Goal: Information Seeking & Learning: Learn about a topic

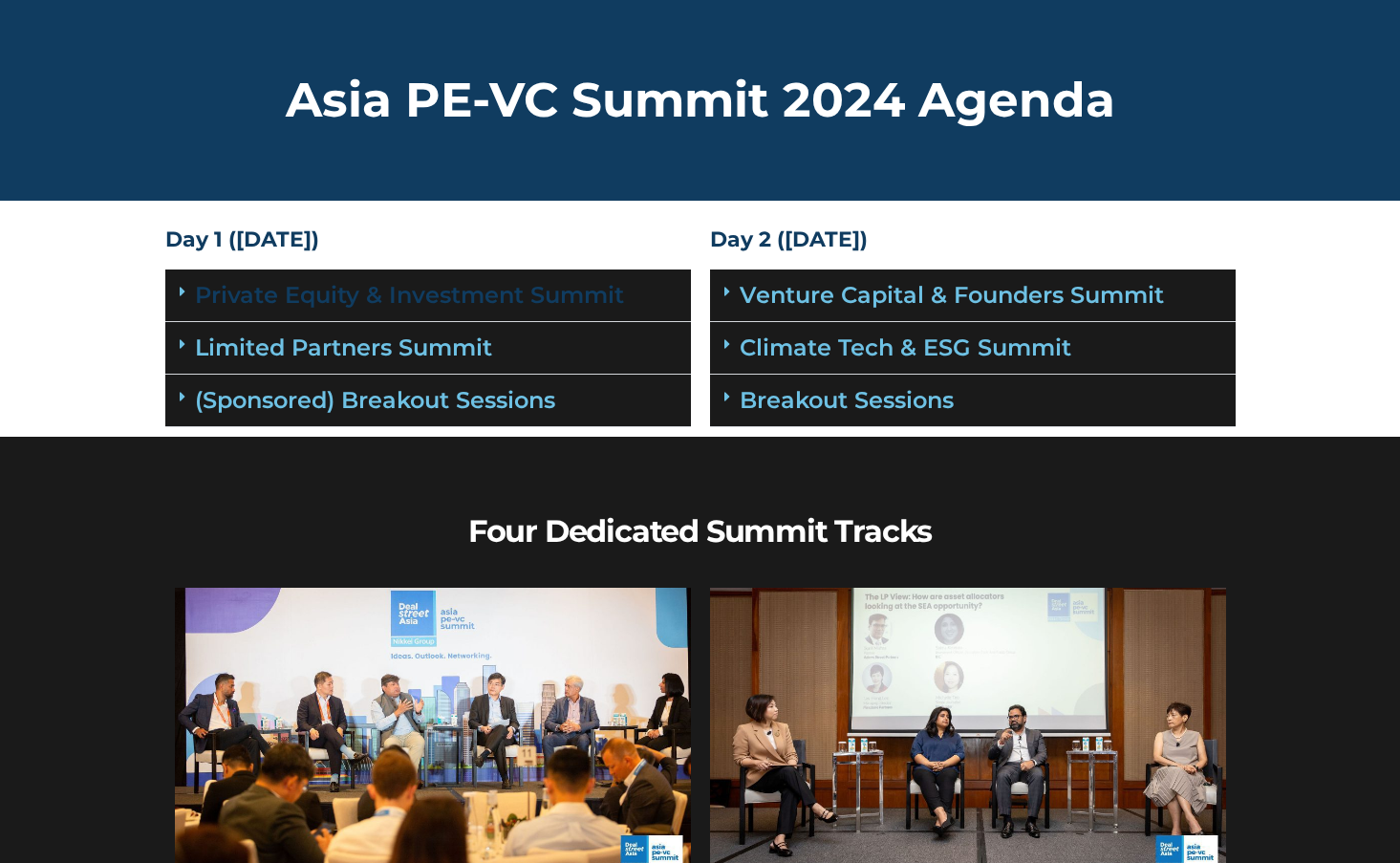
click at [419, 301] on link "Private Equity & Investment Summit" at bounding box center [410, 295] width 428 height 28
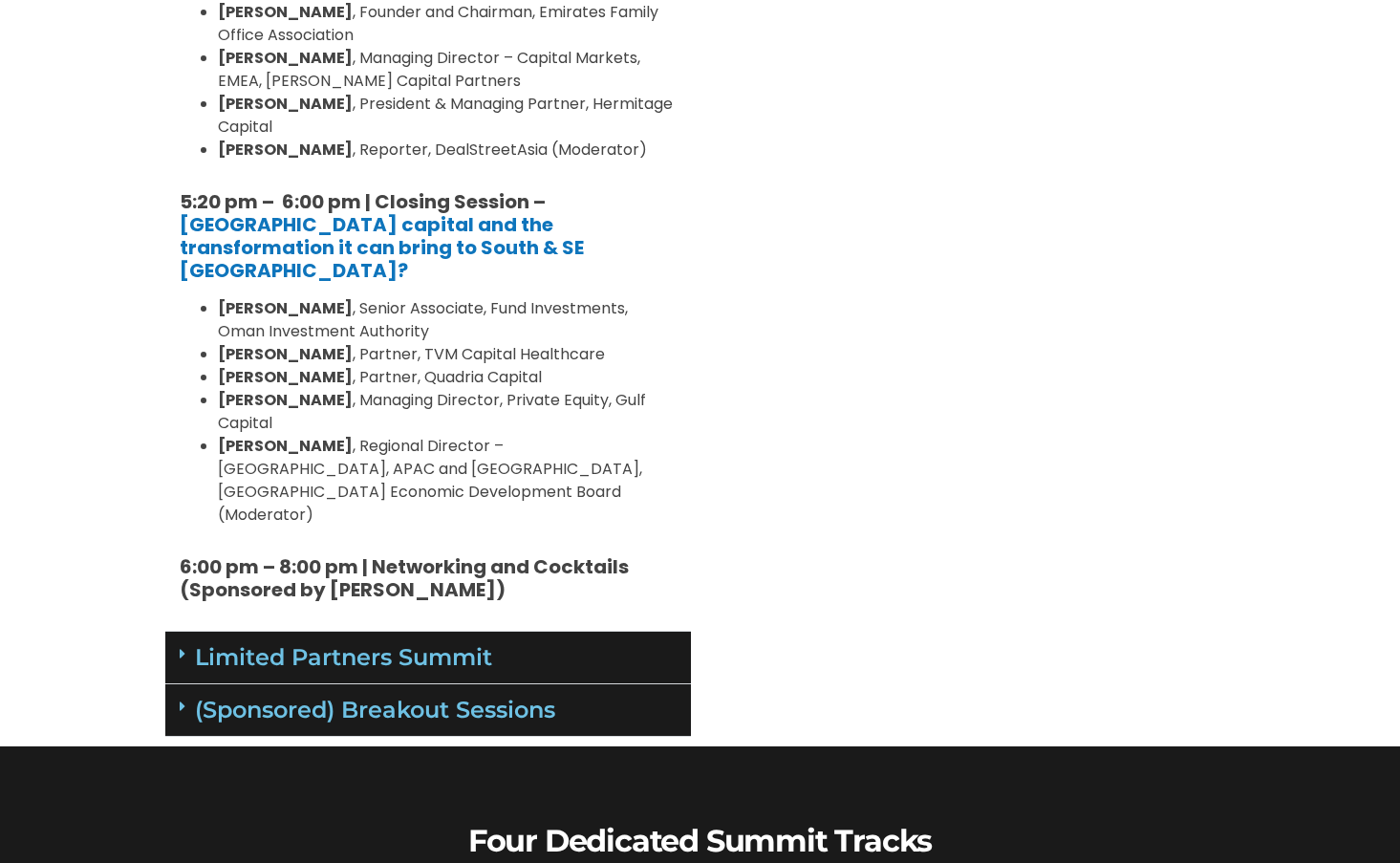
scroll to position [2580, 0]
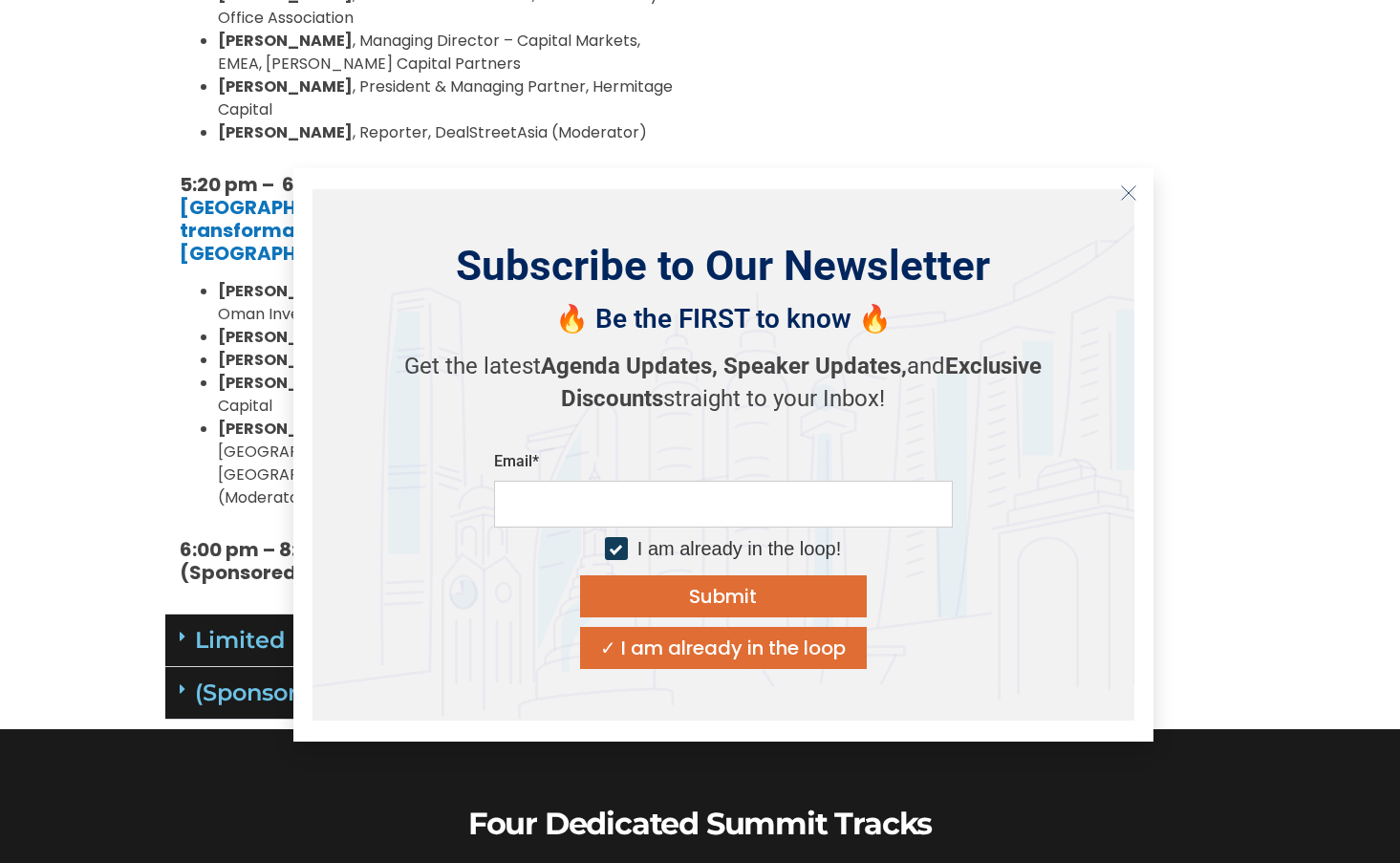
drag, startPoint x: 1131, startPoint y: 198, endPoint x: 1205, endPoint y: 234, distance: 82.3
click at [1131, 199] on icon "Close" at bounding box center [1128, 192] width 17 height 17
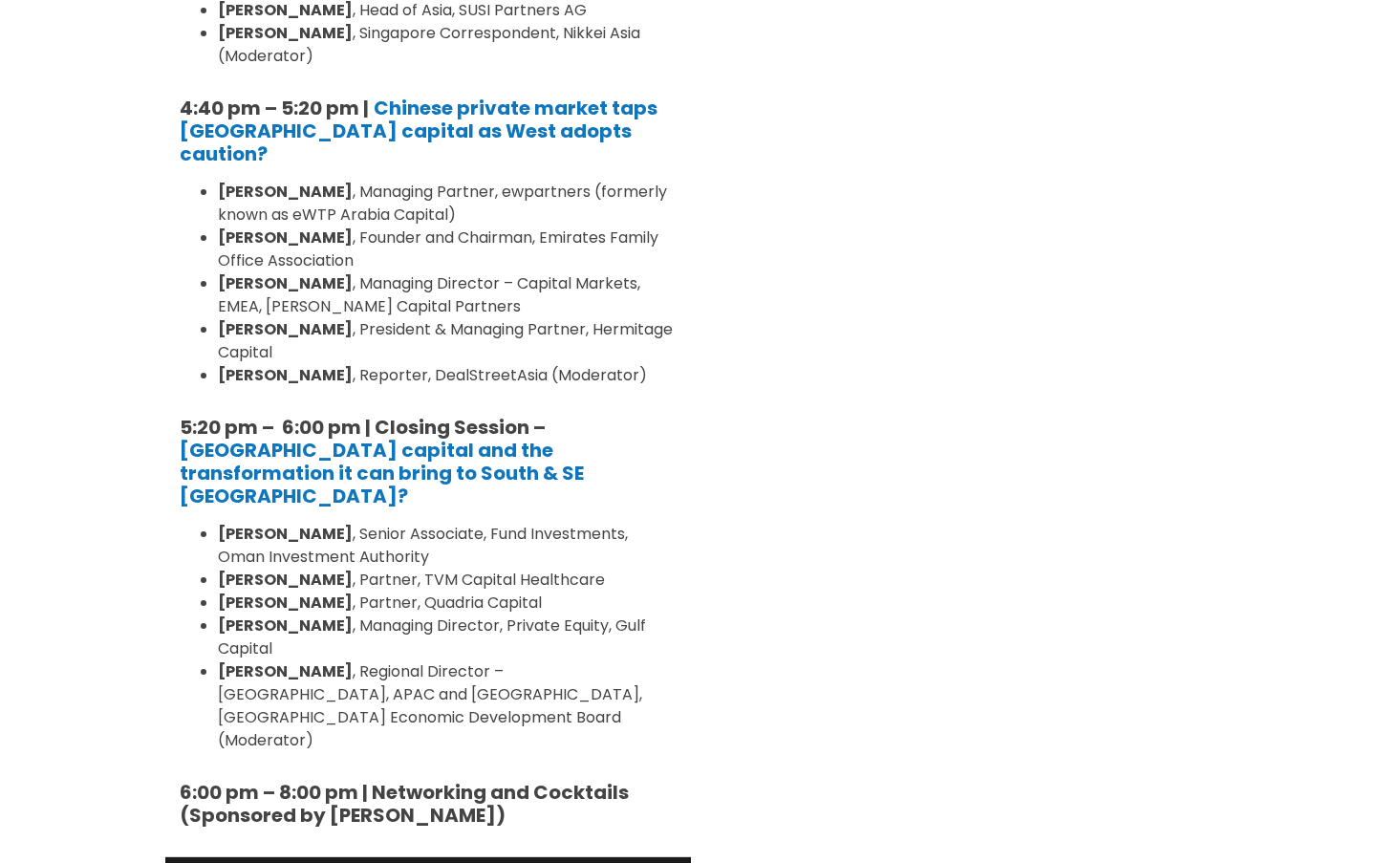
scroll to position [2389, 0]
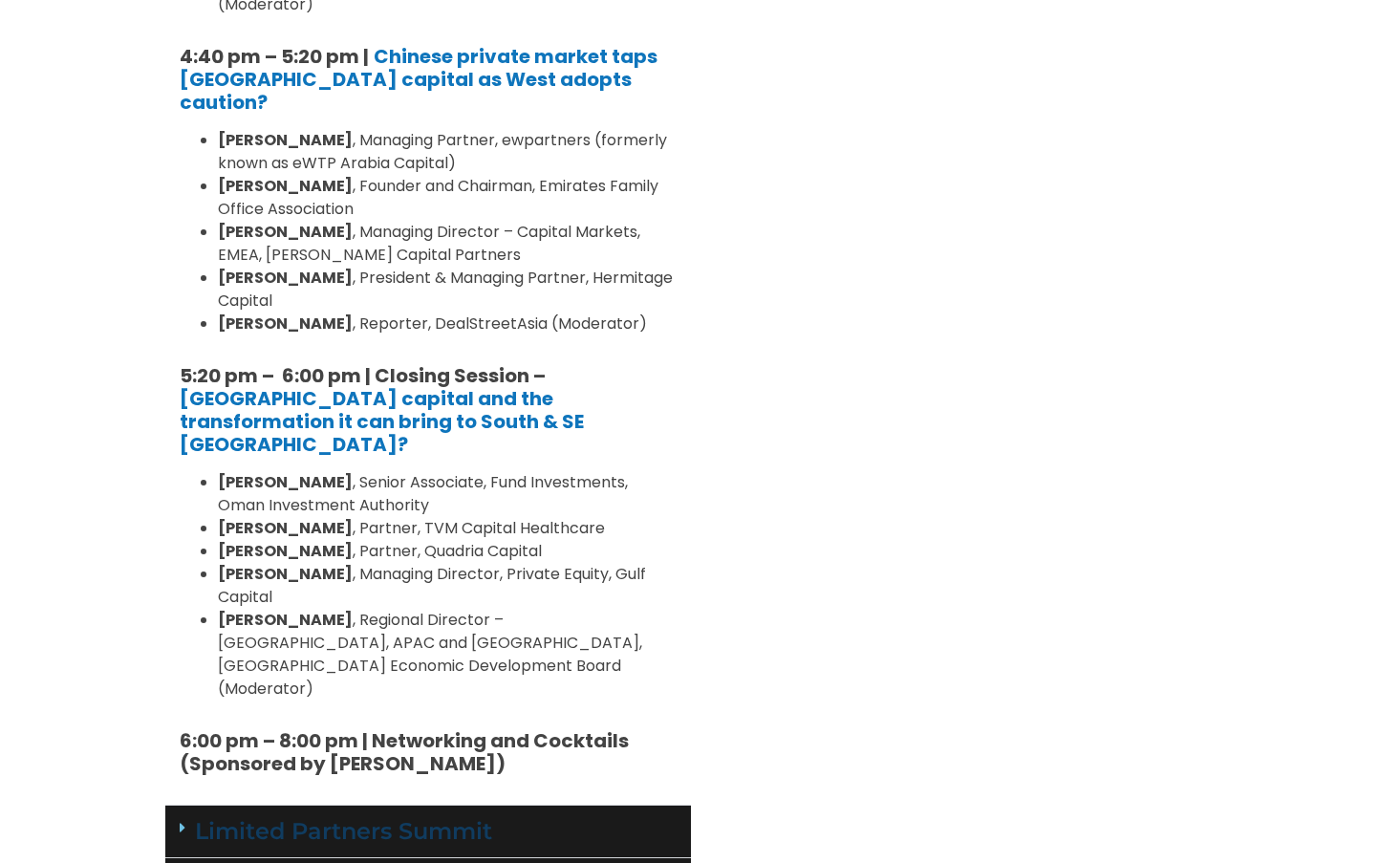
click at [466, 817] on link "Limited Partners Summit" at bounding box center [344, 831] width 297 height 28
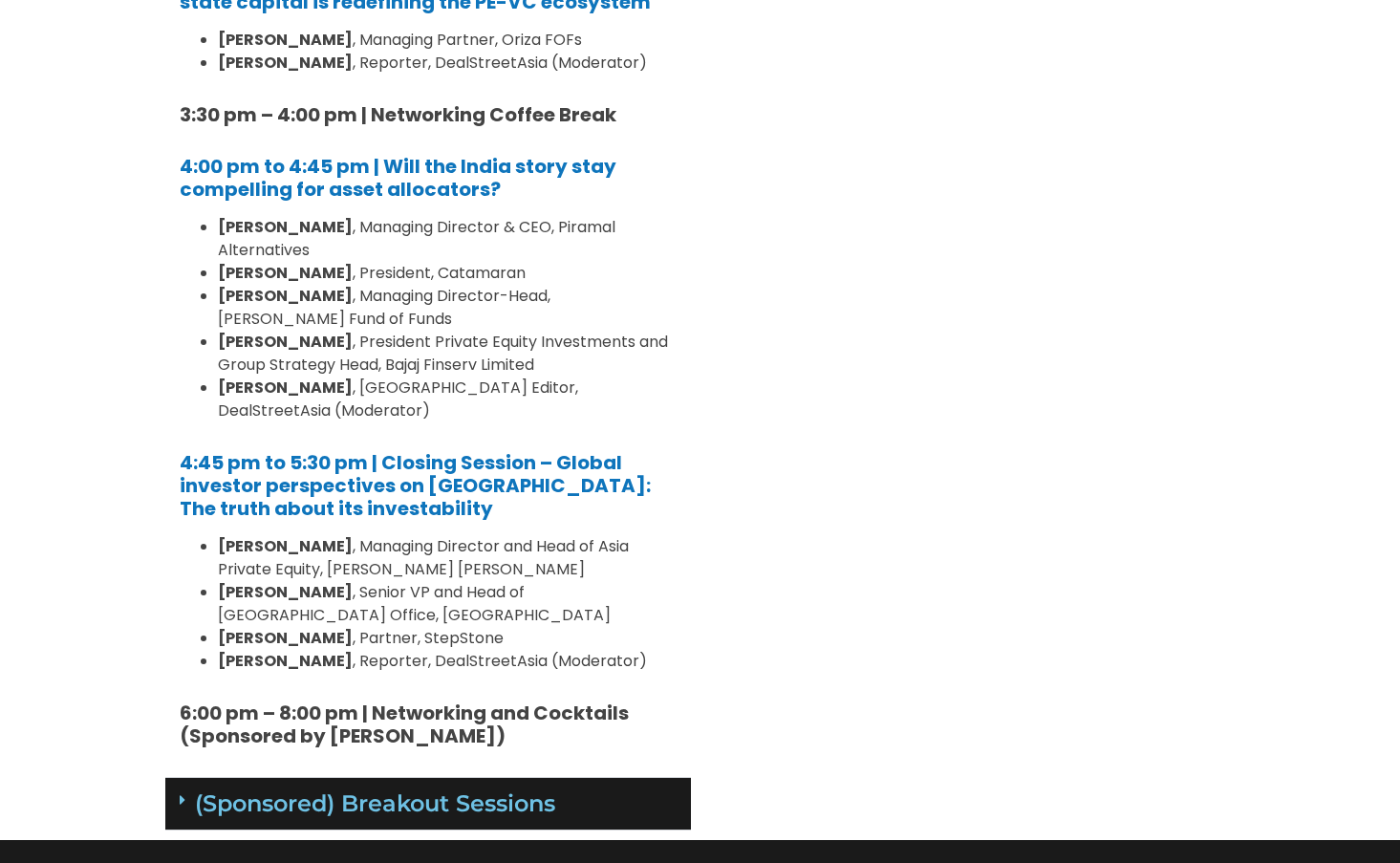
scroll to position [4873, 0]
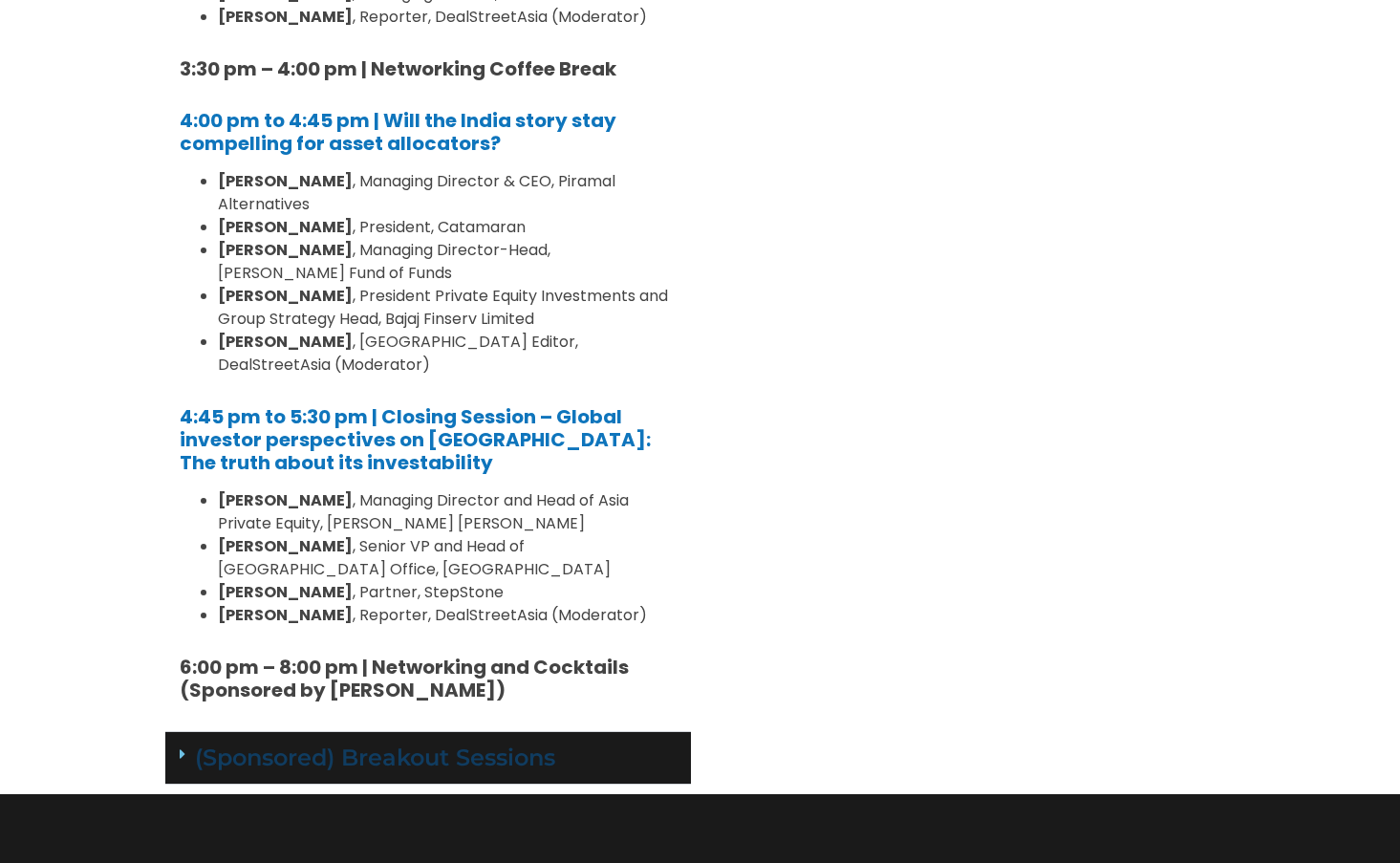
click at [505, 743] on link "(Sponsored) Breakout Sessions" at bounding box center [375, 757] width 360 height 28
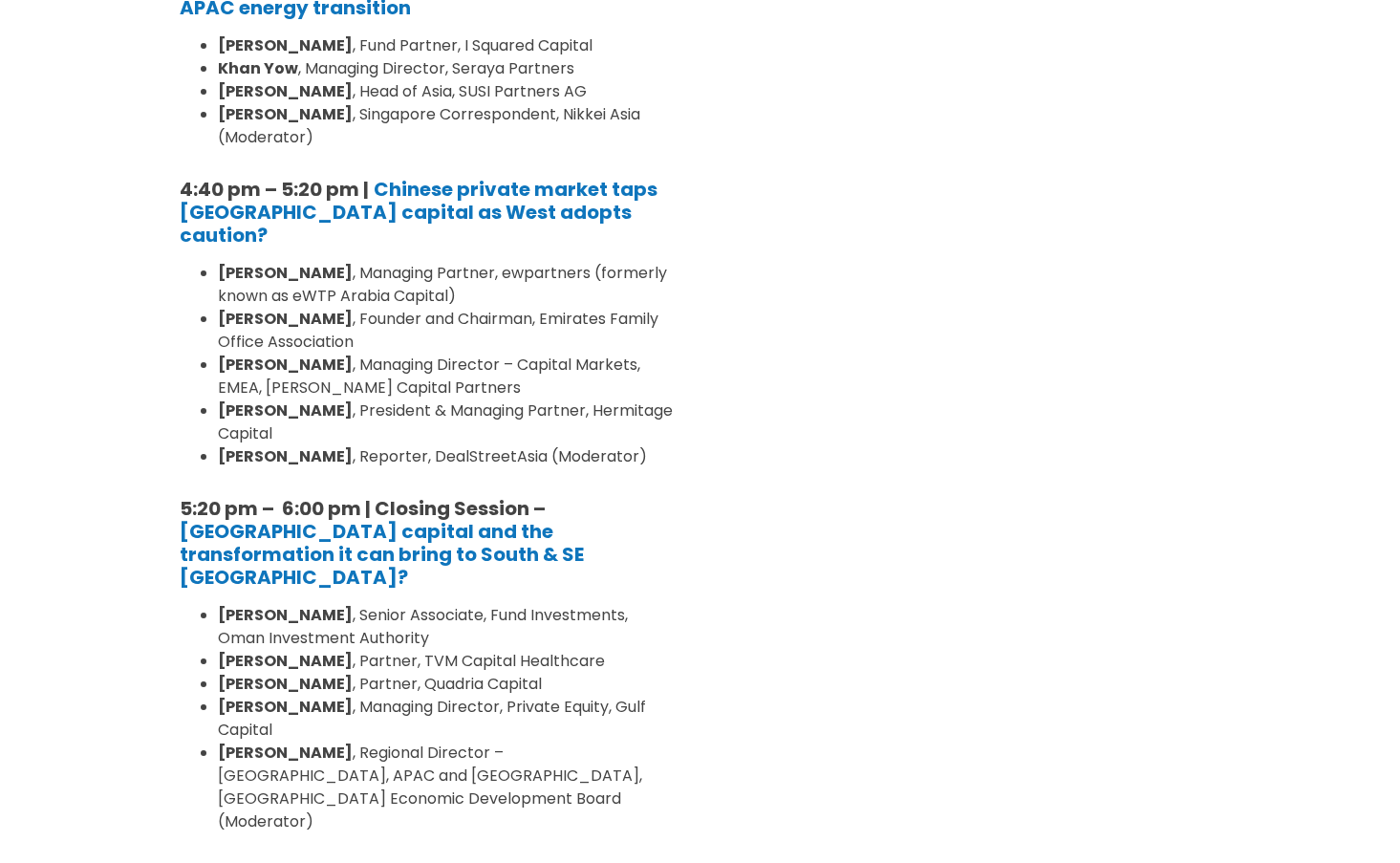
scroll to position [2197, 0]
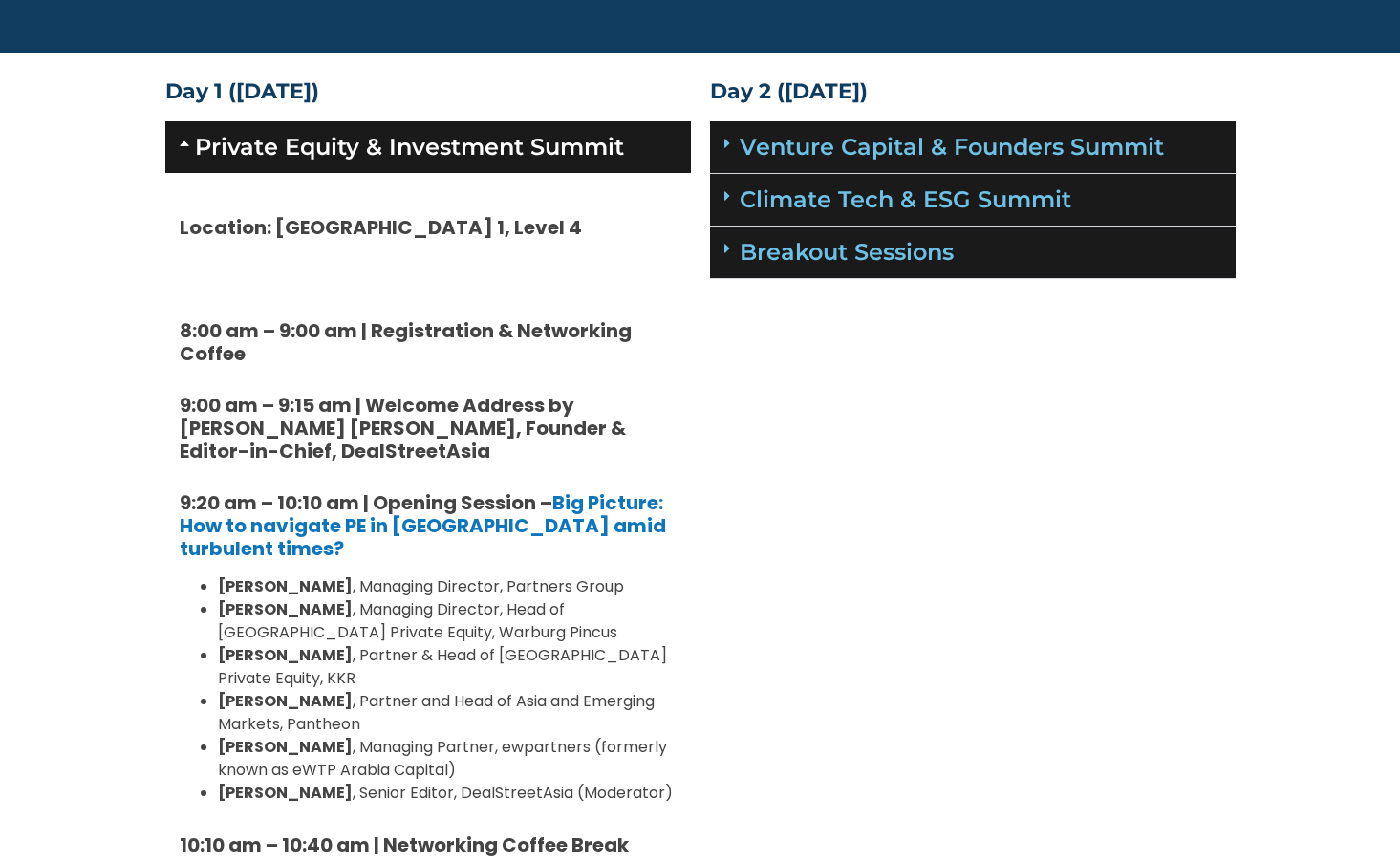
scroll to position [191, 0]
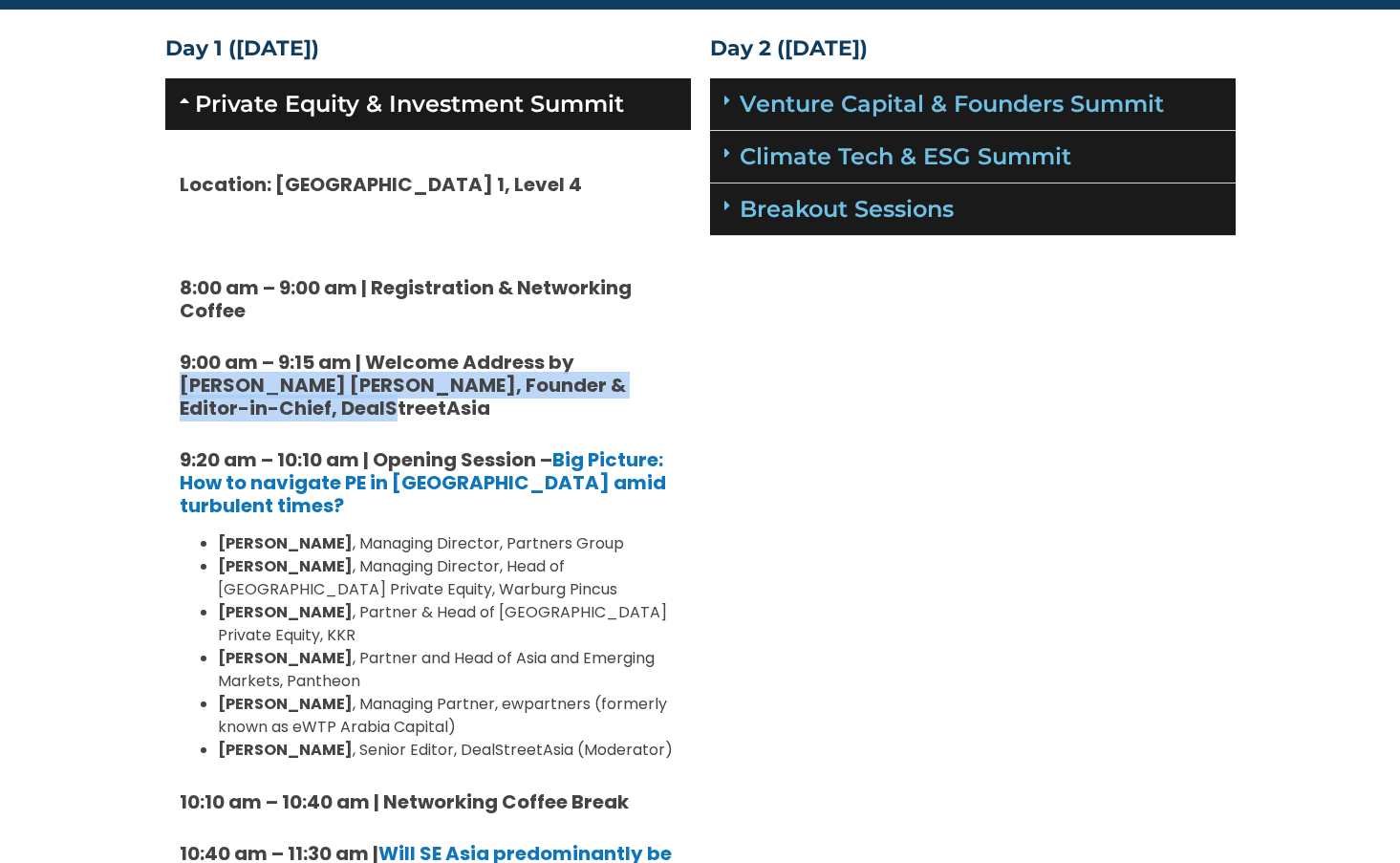
drag, startPoint x: 584, startPoint y: 361, endPoint x: 584, endPoint y: 399, distance: 38.0
click at [584, 399] on h5 "9:00 am – 9:15 am | Welcome Address by [PERSON_NAME] [PERSON_NAME], Founder & E…" at bounding box center [427, 385] width 497 height 69
copy strong "[PERSON_NAME] [PERSON_NAME], Founder & Editor-in-Chief, DealStreetAsia"
